Goal: Task Accomplishment & Management: Use online tool/utility

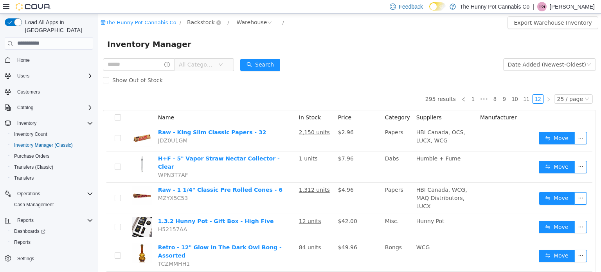
click at [202, 22] on span "Backstock" at bounding box center [201, 22] width 28 height 9
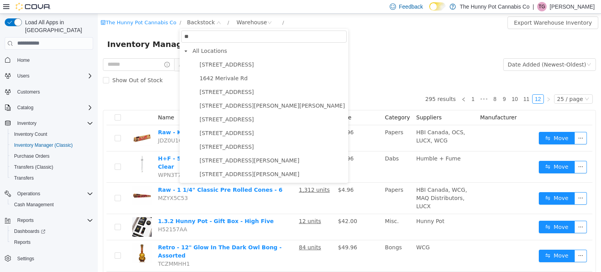
type input "***"
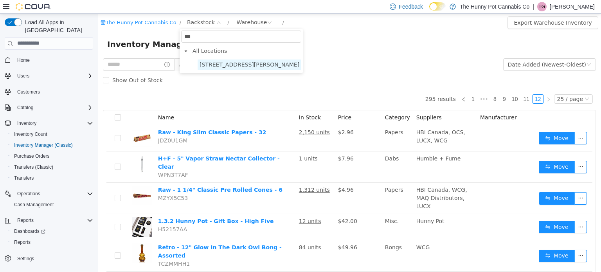
click at [214, 60] on span "[STREET_ADDRESS][PERSON_NAME]" at bounding box center [250, 64] width 104 height 11
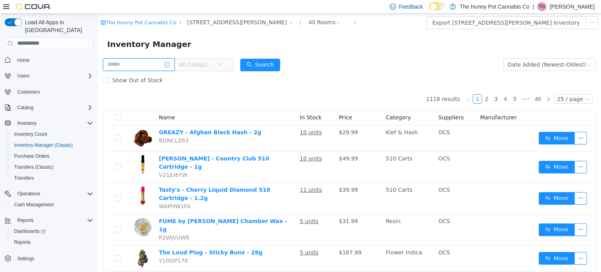
click at [173, 66] on input "text" at bounding box center [139, 64] width 72 height 13
type input "**********"
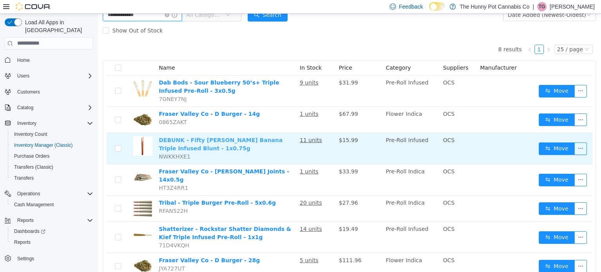
scroll to position [52, 0]
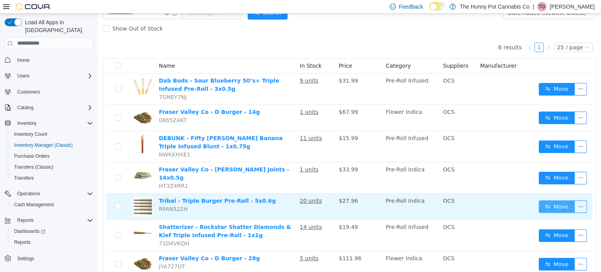
click at [543, 202] on button "Move" at bounding box center [557, 206] width 36 height 13
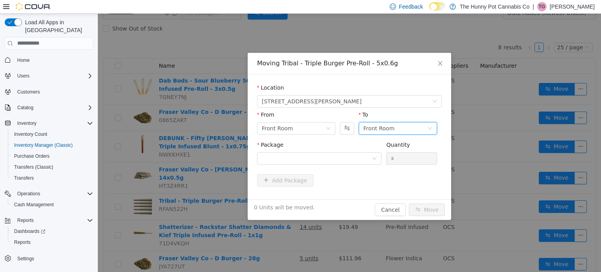
click at [429, 124] on div "Front Room" at bounding box center [398, 128] width 78 height 13
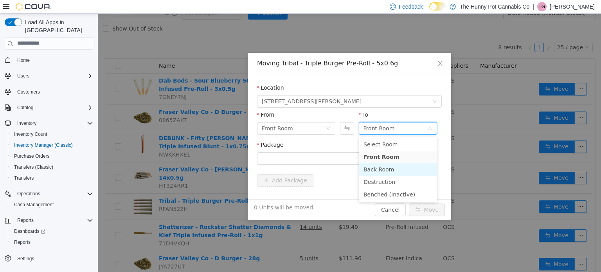
click at [418, 165] on li "Back Room" at bounding box center [398, 169] width 78 height 13
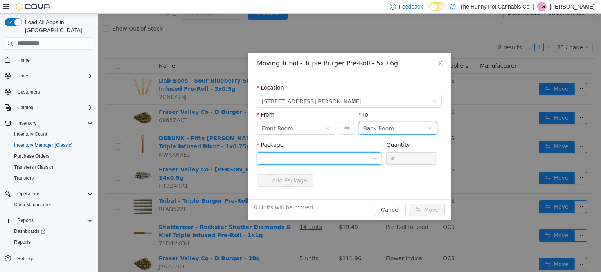
click at [374, 160] on icon "icon: down" at bounding box center [374, 158] width 5 height 5
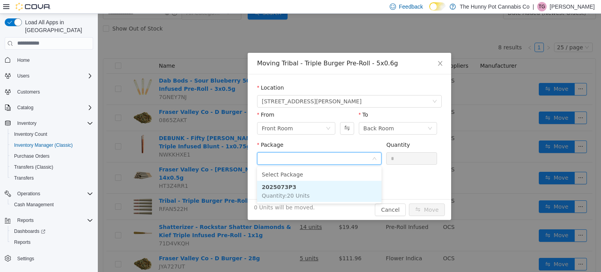
click at [358, 192] on li "2025073P3 Quantity : 20 Units" at bounding box center [319, 190] width 124 height 21
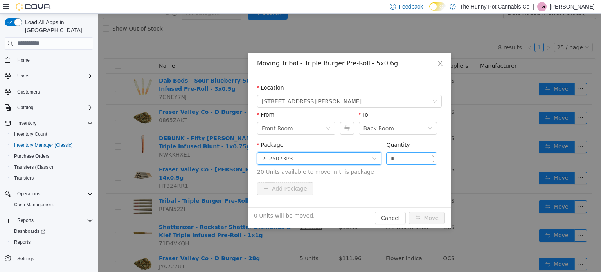
click at [413, 157] on input "*" at bounding box center [412, 158] width 50 height 12
type input "**"
click at [435, 211] on button "Move" at bounding box center [427, 217] width 36 height 13
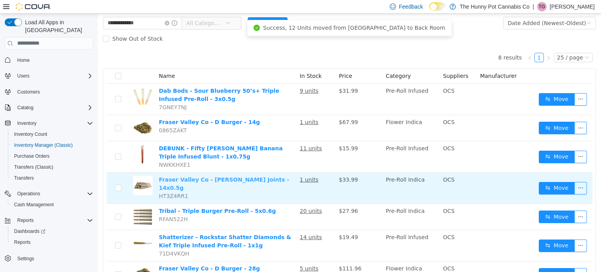
scroll to position [0, 0]
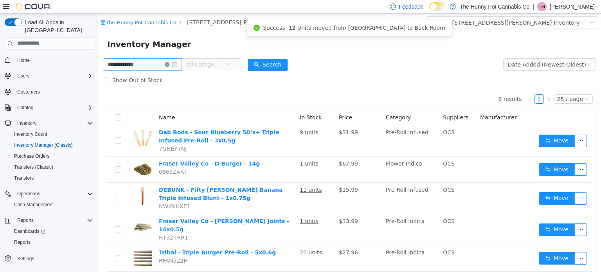
click at [169, 64] on icon "icon: close-circle" at bounding box center [167, 64] width 5 height 5
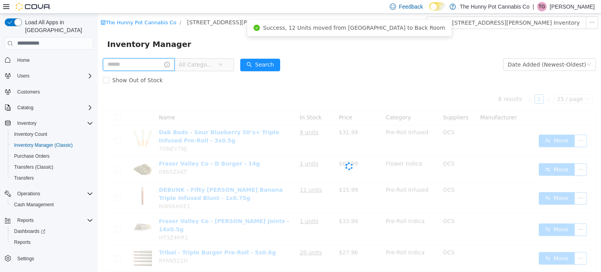
click at [174, 63] on input "text" at bounding box center [139, 64] width 72 height 13
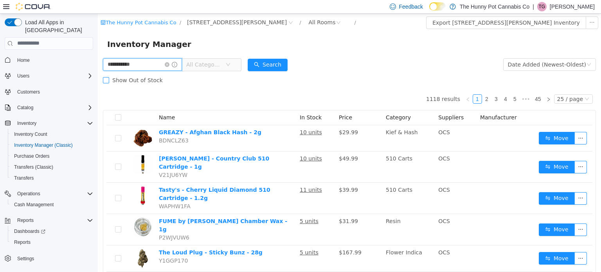
type input "**********"
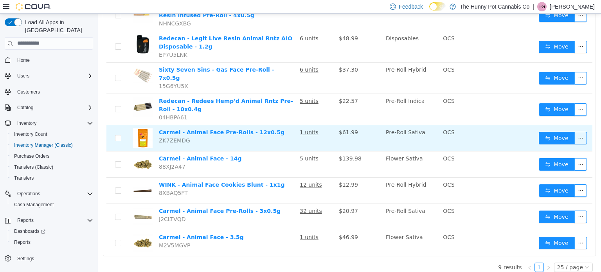
scroll to position [125, 0]
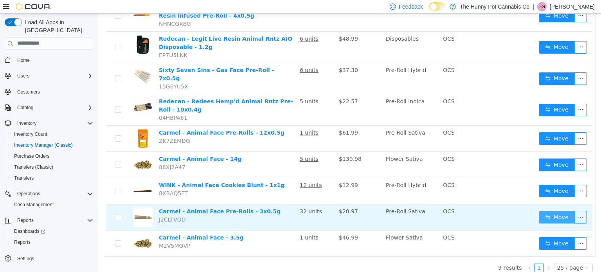
click at [571, 214] on button "Move" at bounding box center [557, 216] width 36 height 13
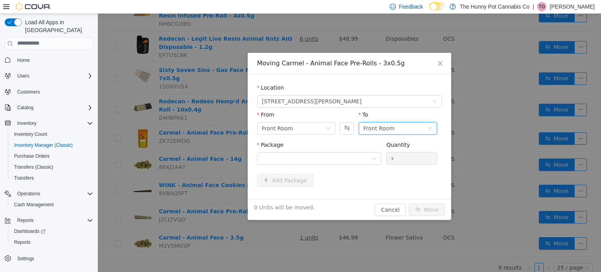
click at [428, 130] on icon "icon: down" at bounding box center [430, 128] width 5 height 5
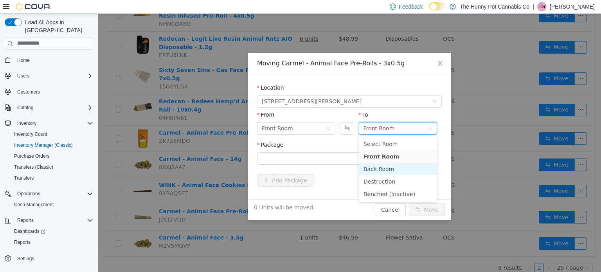
click at [391, 171] on li "Back Room" at bounding box center [398, 168] width 78 height 13
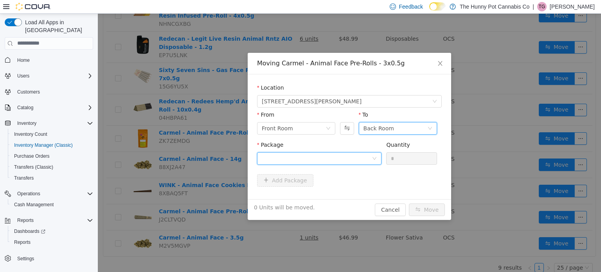
click at [376, 158] on icon "icon: down" at bounding box center [374, 158] width 5 height 5
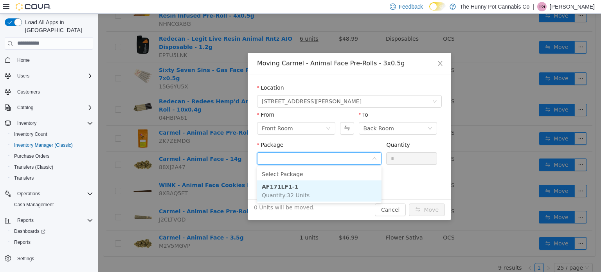
click at [359, 190] on li "AF171LF1-1 Quantity : 32 Units" at bounding box center [319, 190] width 124 height 21
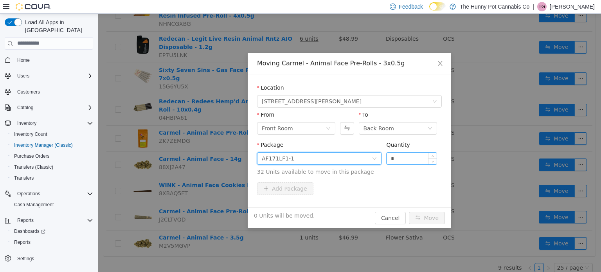
click at [409, 160] on input "*" at bounding box center [412, 158] width 50 height 12
type input "**"
click at [422, 216] on button "Move" at bounding box center [427, 217] width 36 height 13
